Goal: Task Accomplishment & Management: Use online tool/utility

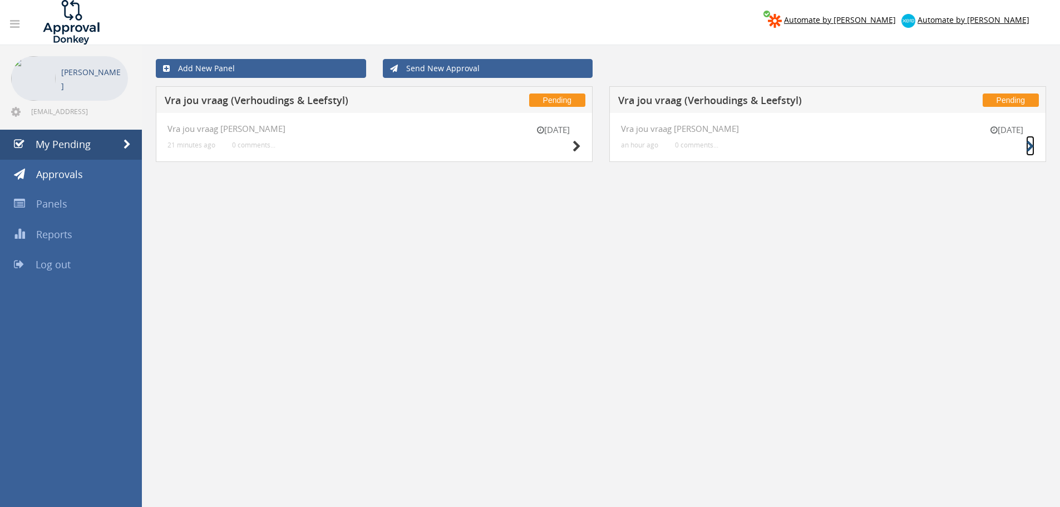
click at [1028, 140] on small at bounding box center [1030, 147] width 8 height 16
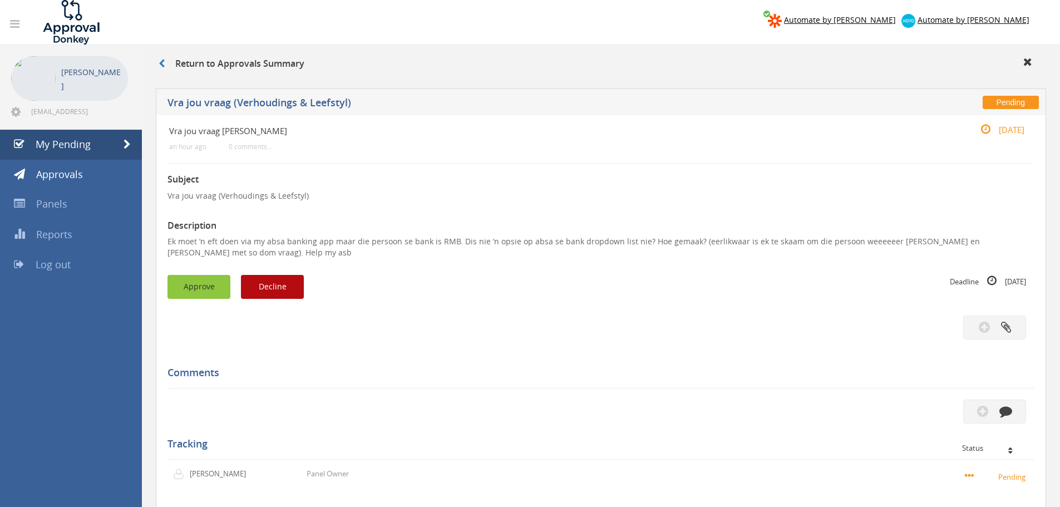
click at [204, 290] on button "Approve" at bounding box center [198, 287] width 63 height 24
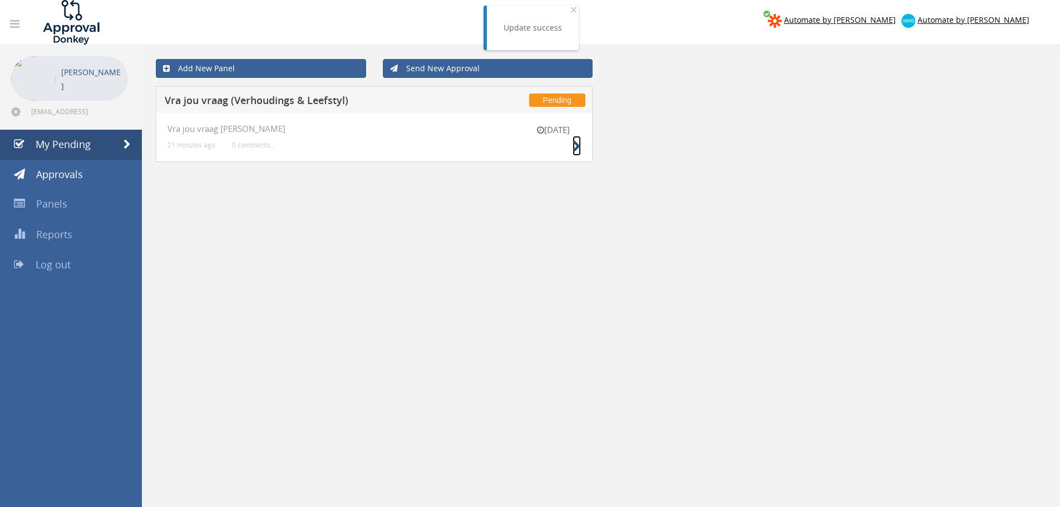
click at [575, 151] on icon at bounding box center [577, 147] width 8 height 12
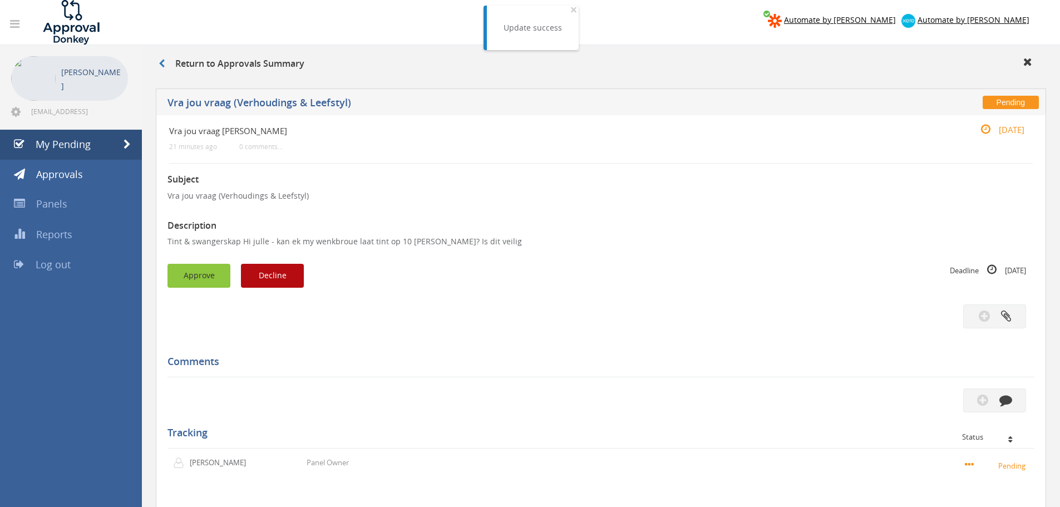
click at [198, 274] on button "Approve" at bounding box center [198, 276] width 63 height 24
